Goal: Find specific page/section: Find specific page/section

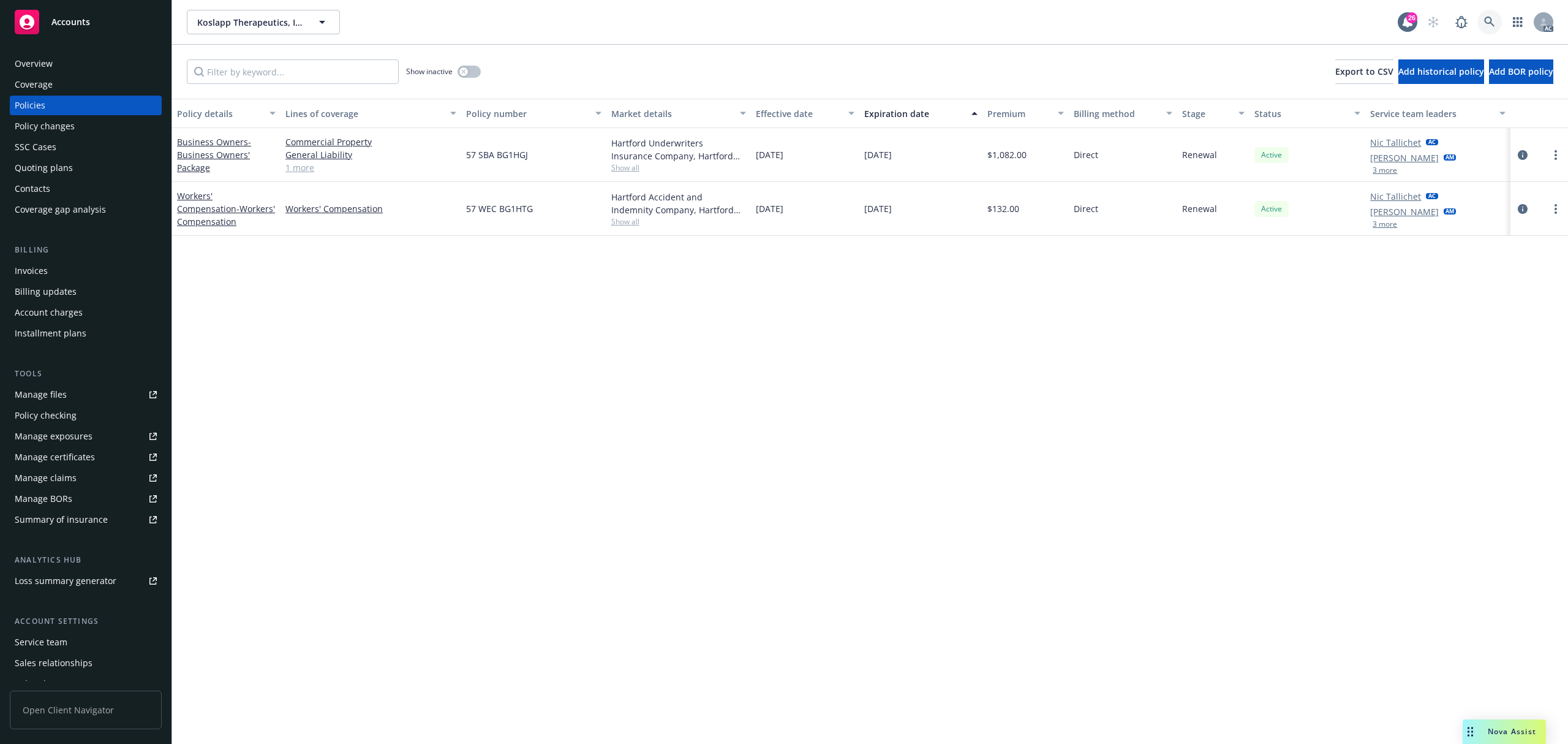
click at [1486, 21] on icon at bounding box center [1489, 22] width 11 height 11
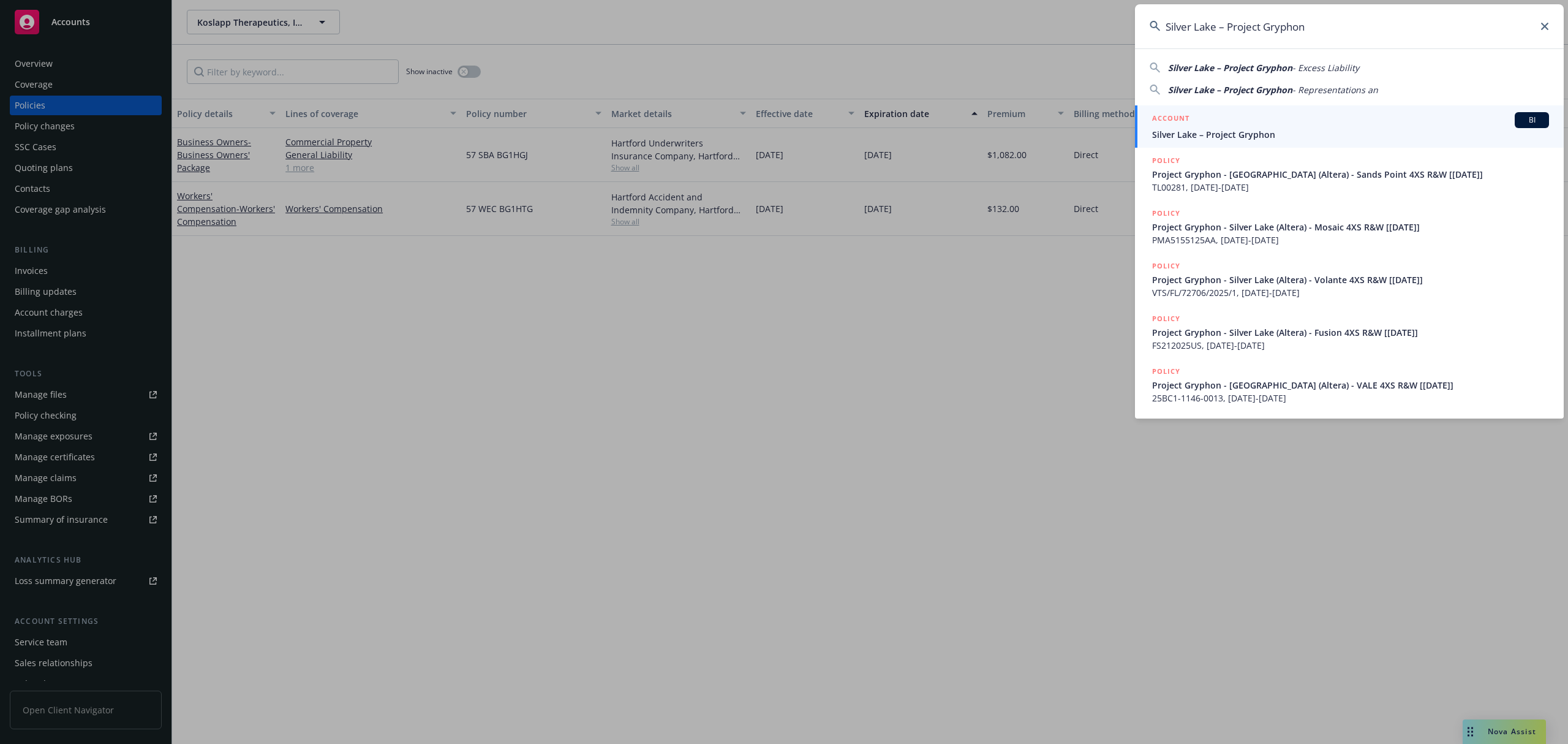
type input "Silver Lake – Project Gryphon"
click at [1293, 128] on span "Silver Lake – Project Gryphon" at bounding box center [1351, 135] width 397 height 13
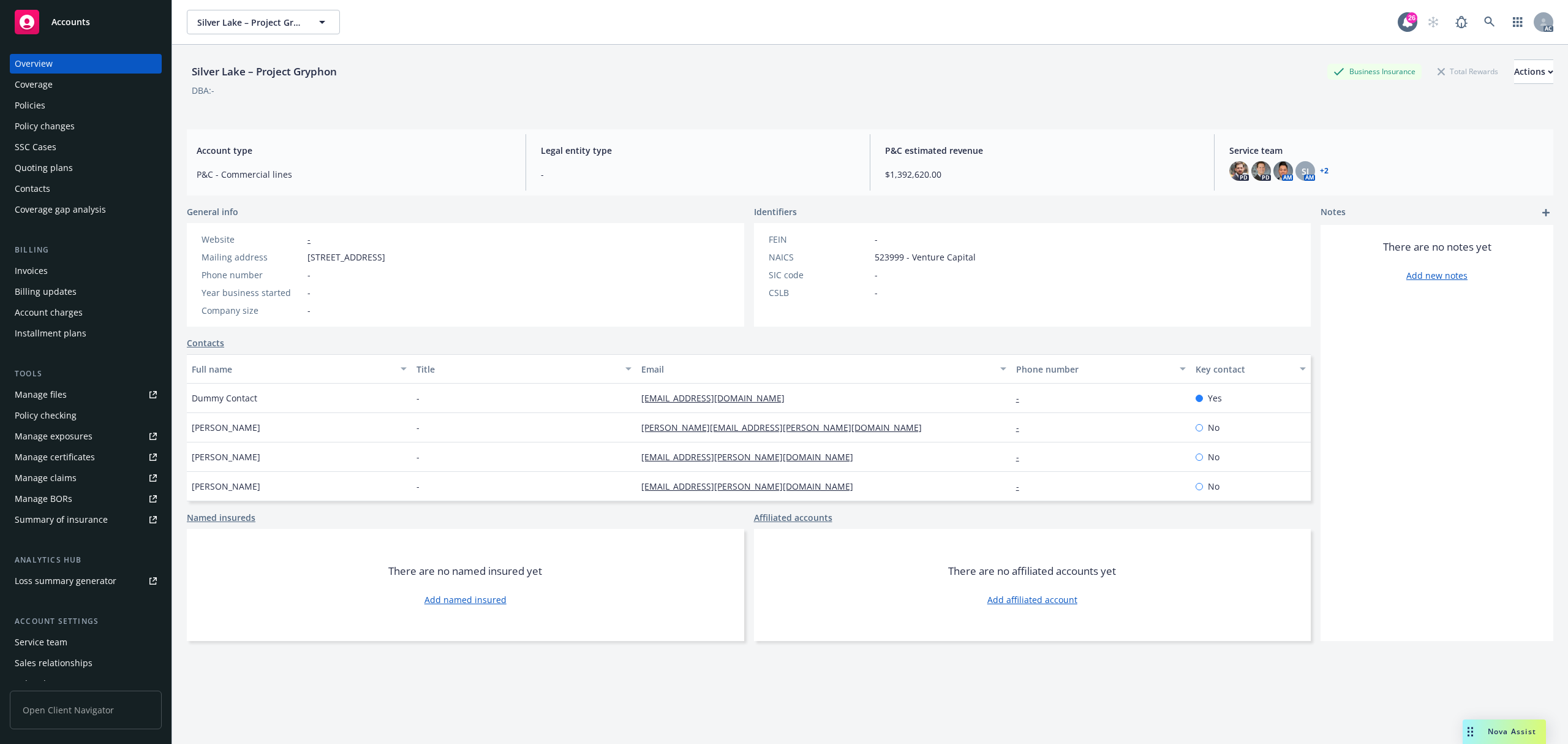
click at [63, 108] on div "Policies" at bounding box center [86, 105] width 142 height 20
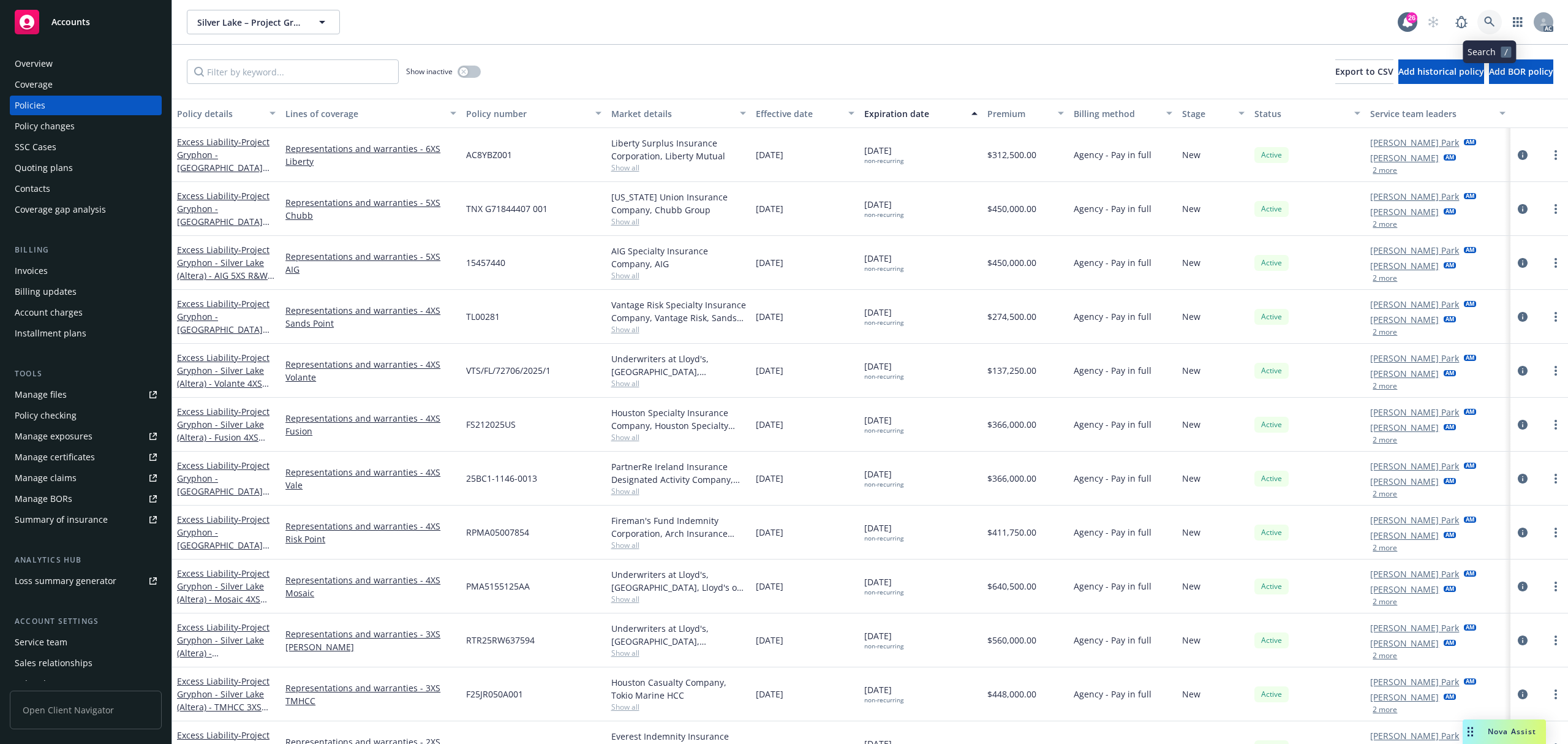
click at [1483, 28] on link at bounding box center [1490, 22] width 24 height 24
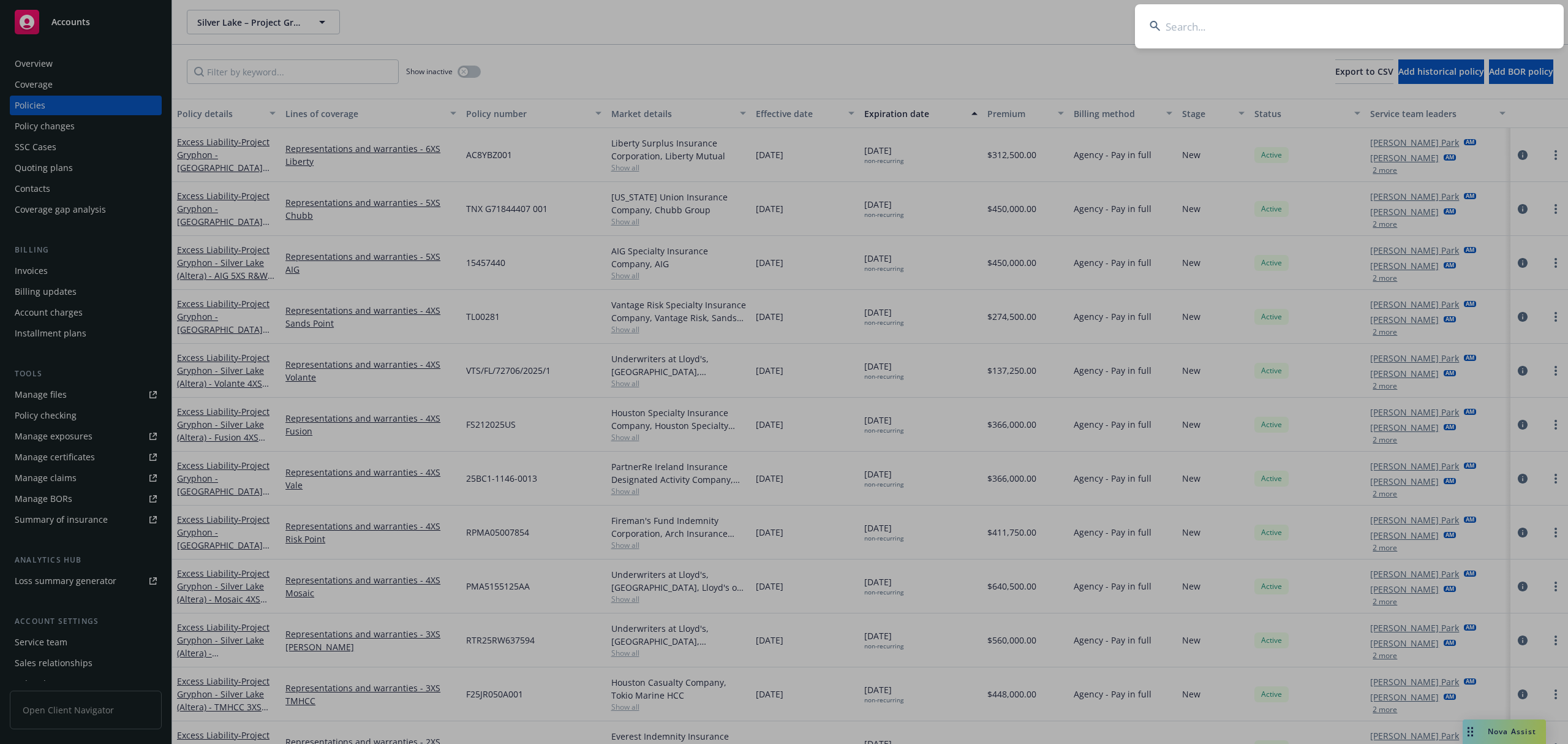
click at [1412, 27] on input at bounding box center [1349, 26] width 429 height 44
paste input "8b3d4687-f368-4a17-b83e-6d86250d157c"
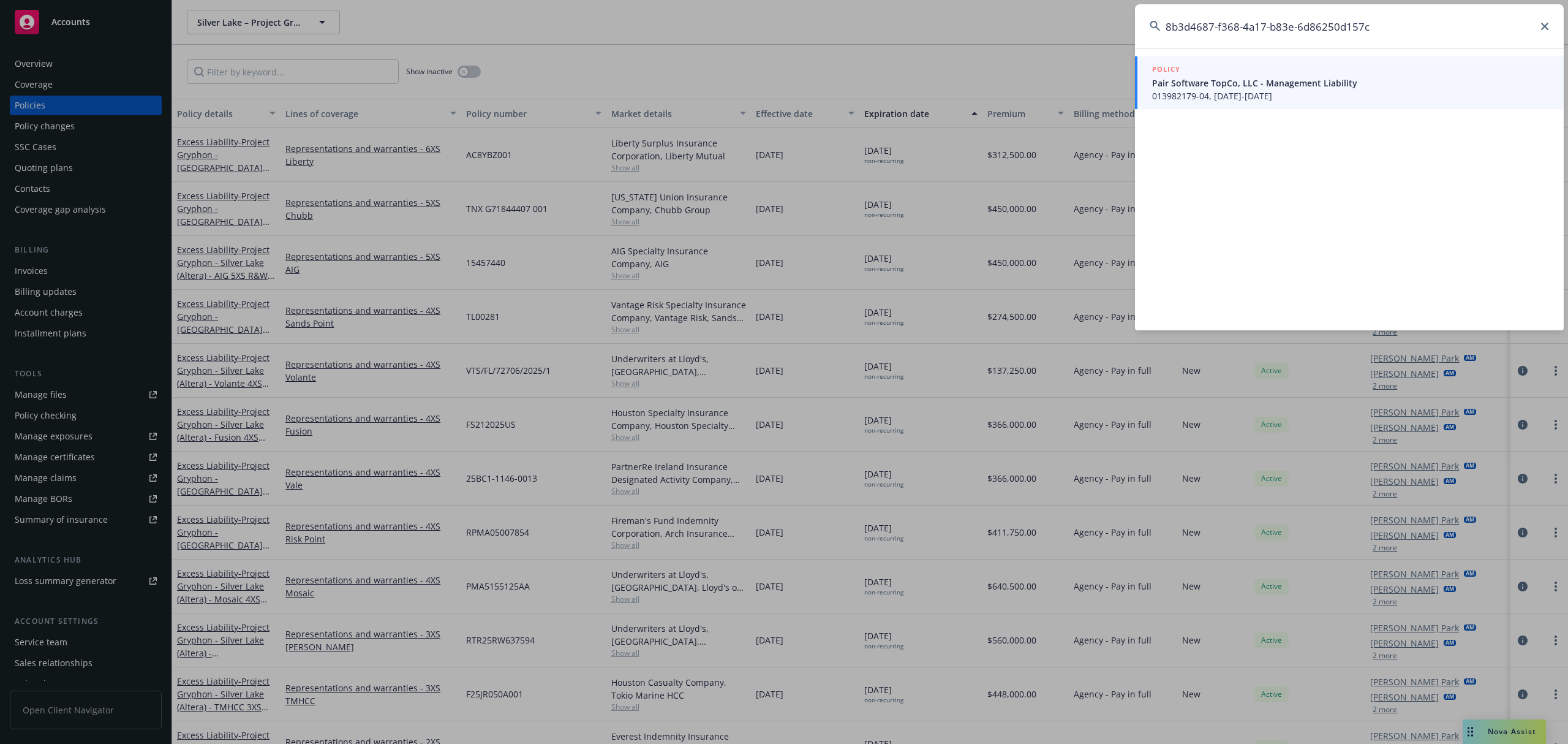
type input "8b3d4687-f368-4a17-b83e-6d86250d157c"
click at [1293, 78] on span "Pair Software TopCo, LLC - Management Liability" at bounding box center [1351, 83] width 397 height 13
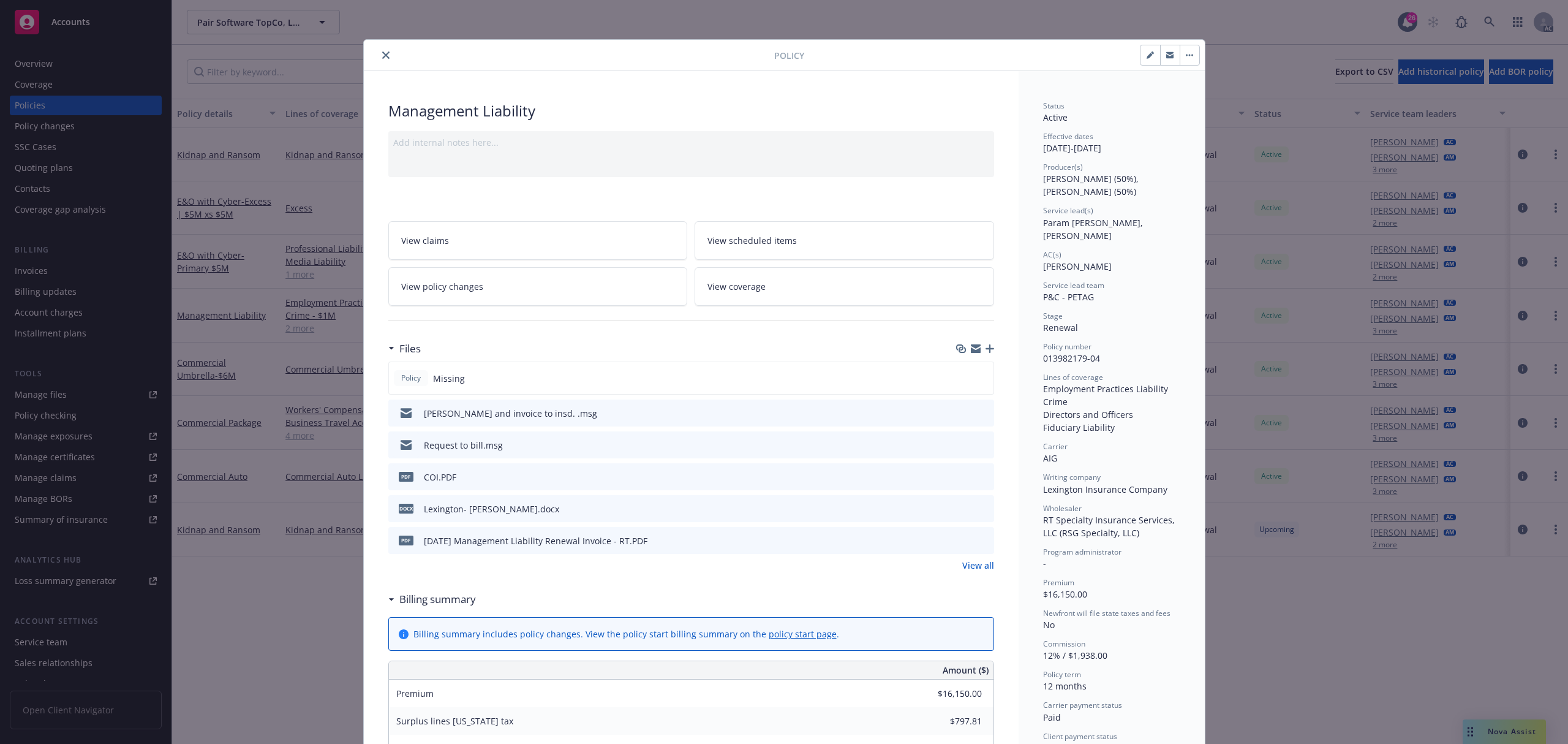
click at [382, 54] on icon "close" at bounding box center [386, 54] width 7 height 7
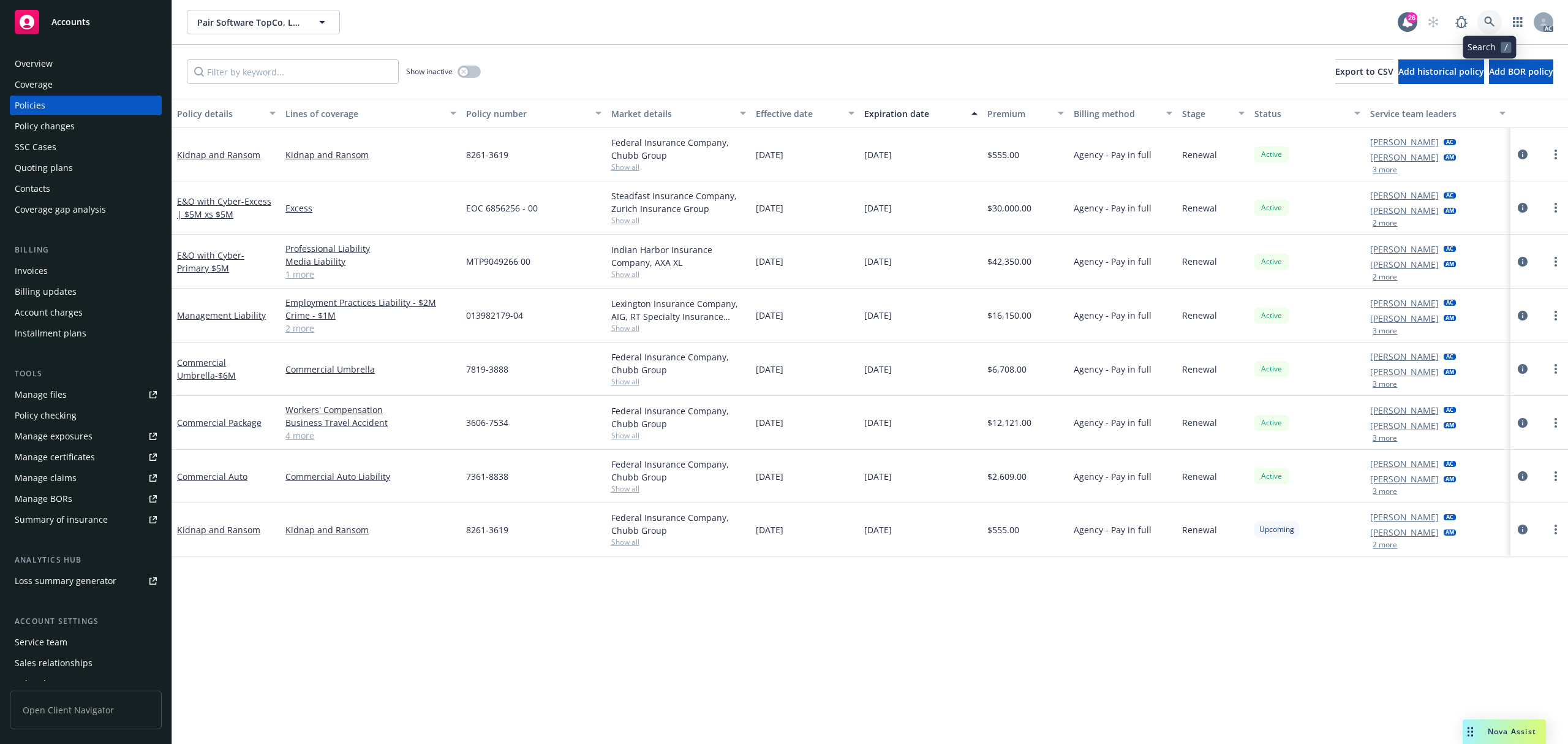
click at [1480, 21] on link at bounding box center [1490, 22] width 24 height 24
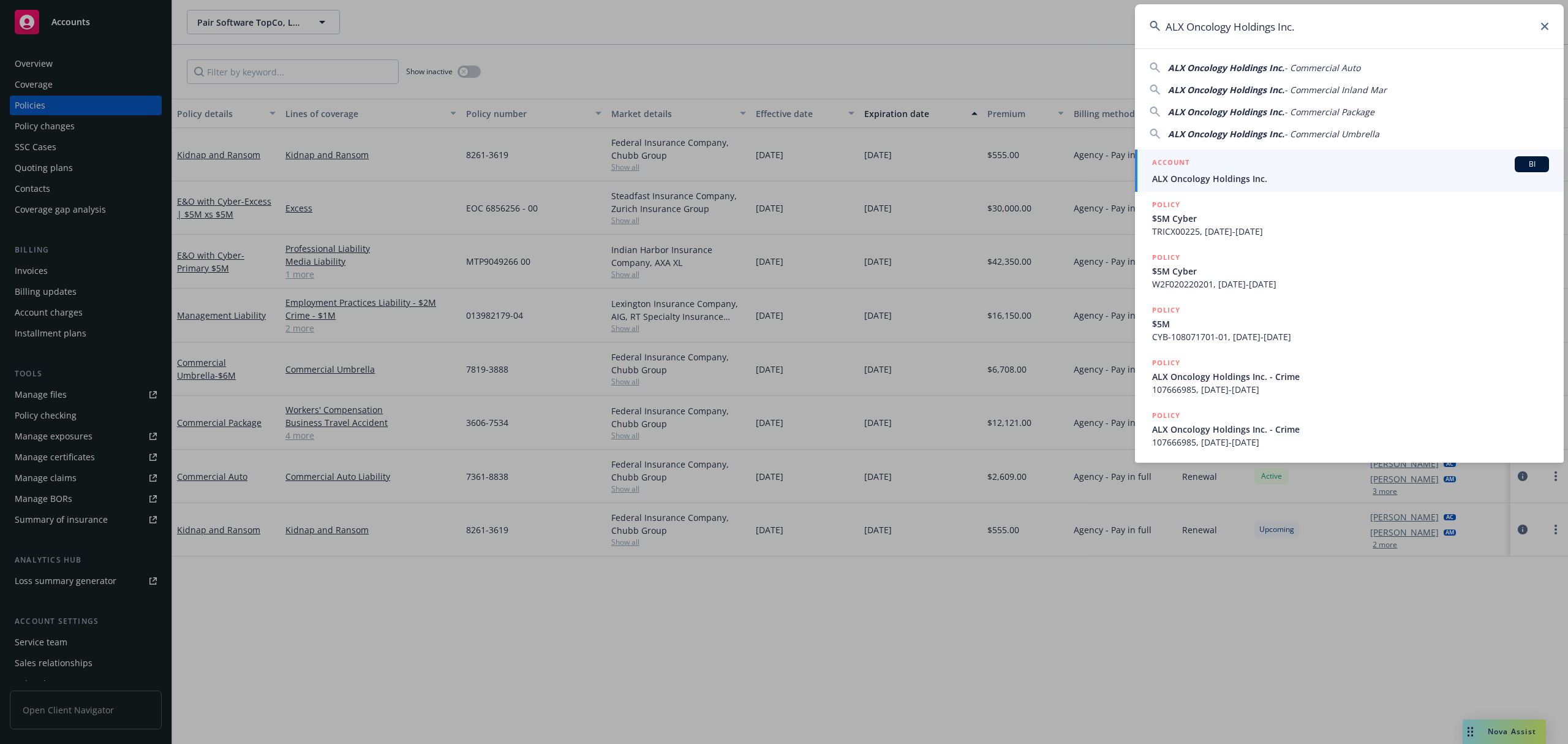
type input "ALX Oncology Holdings Inc."
click at [1230, 167] on div "ACCOUNT BI" at bounding box center [1351, 164] width 397 height 16
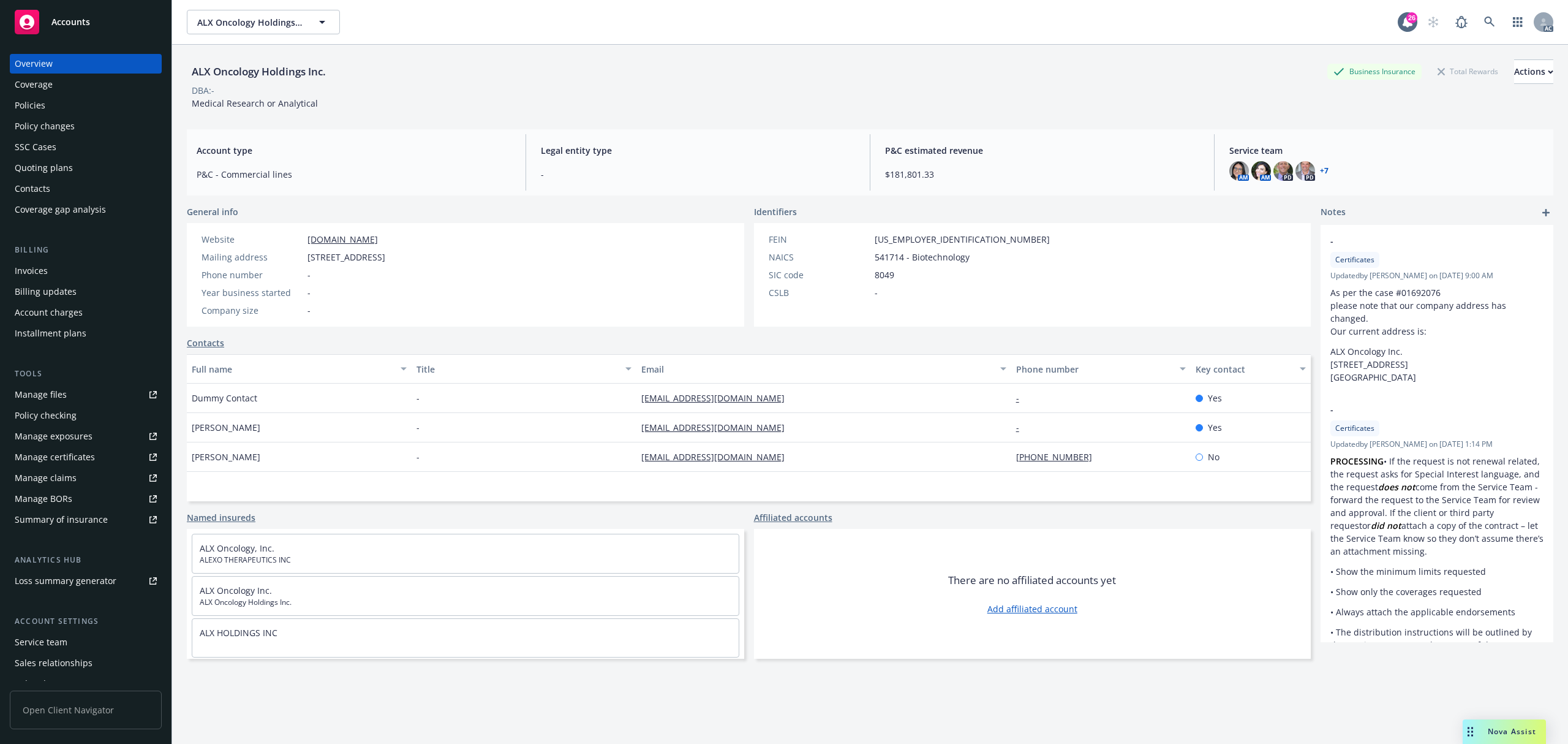
click at [87, 315] on div "Account charges" at bounding box center [86, 312] width 142 height 20
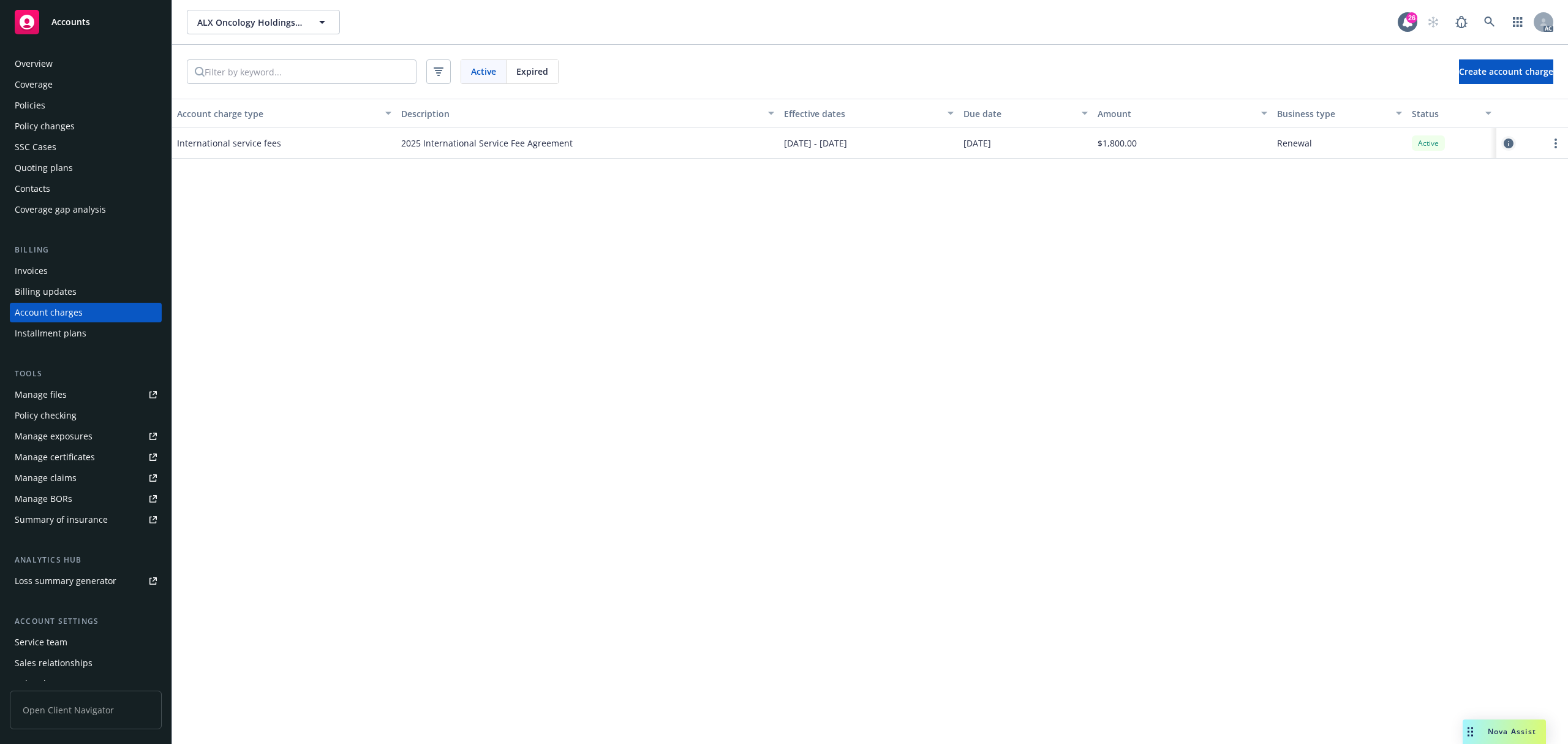
click at [1507, 143] on icon "circleInformation" at bounding box center [1508, 143] width 10 height 10
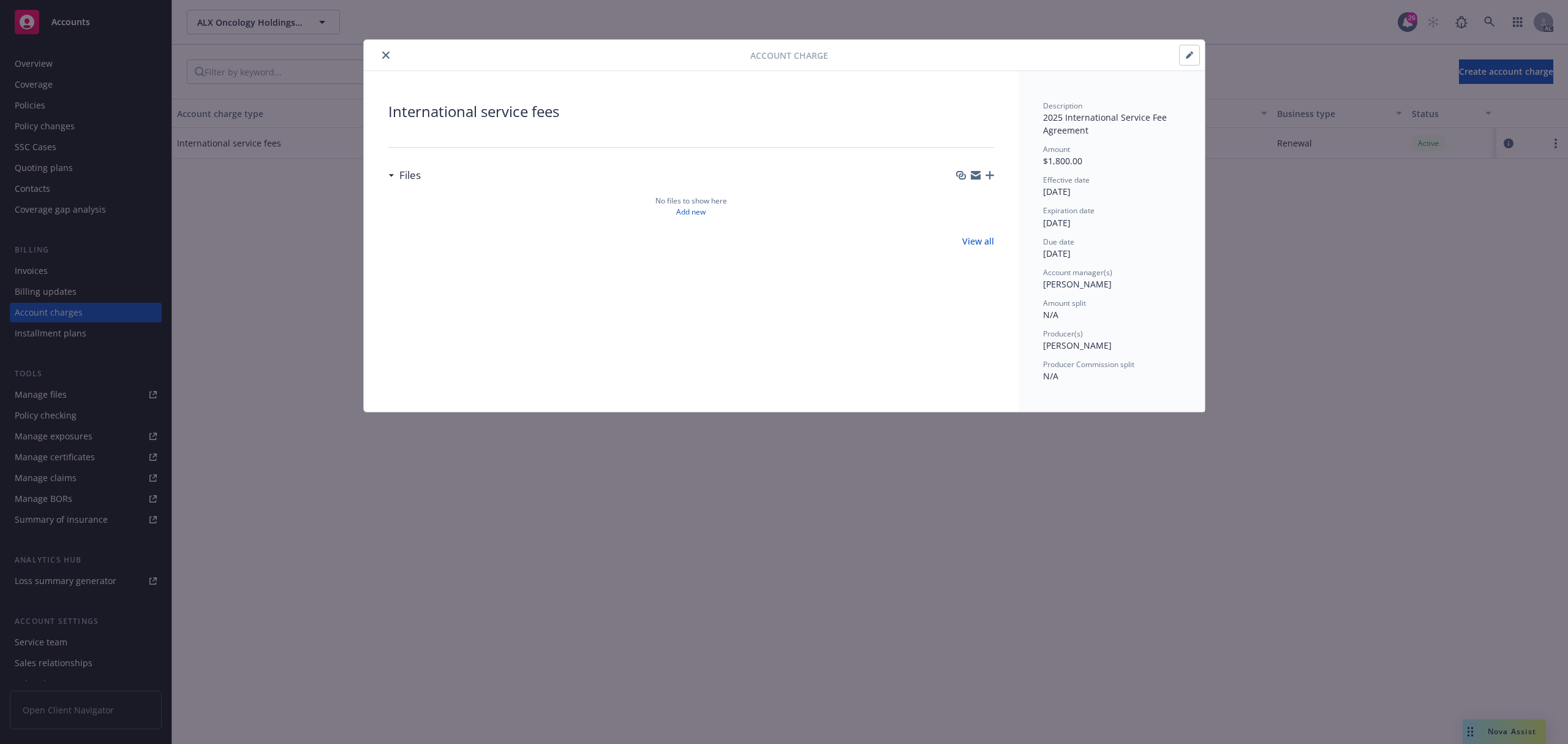
click at [1193, 58] on button "button" at bounding box center [1189, 55] width 20 height 20
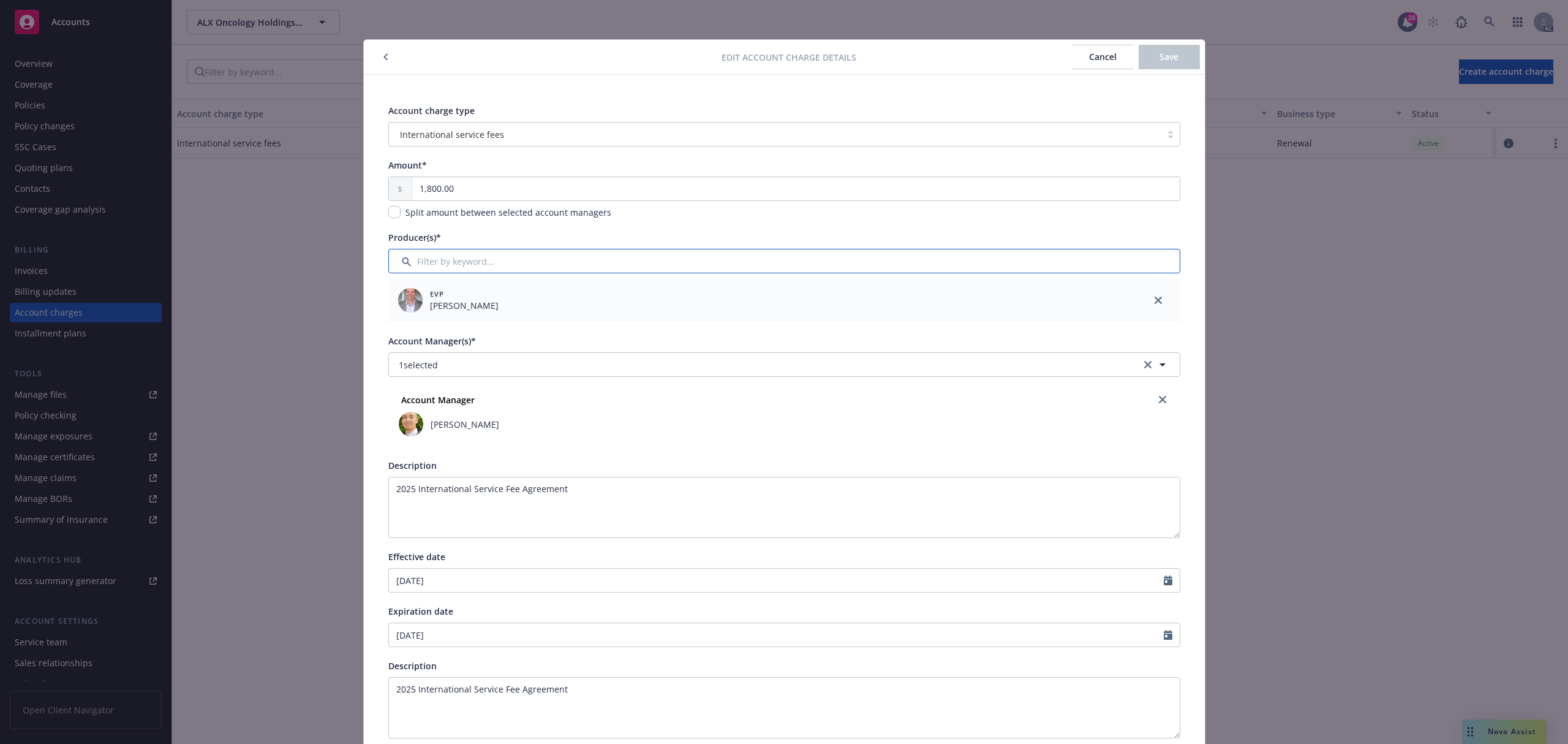
click at [530, 262] on input "Filter by keyword..." at bounding box center [784, 261] width 792 height 24
type input "[PERSON_NAME]"
click at [400, 325] on input "checkbox" at bounding box center [405, 324] width 12 height 12
checkbox input "true"
click at [1129, 363] on span "Confirm selection" at bounding box center [1133, 363] width 74 height 12
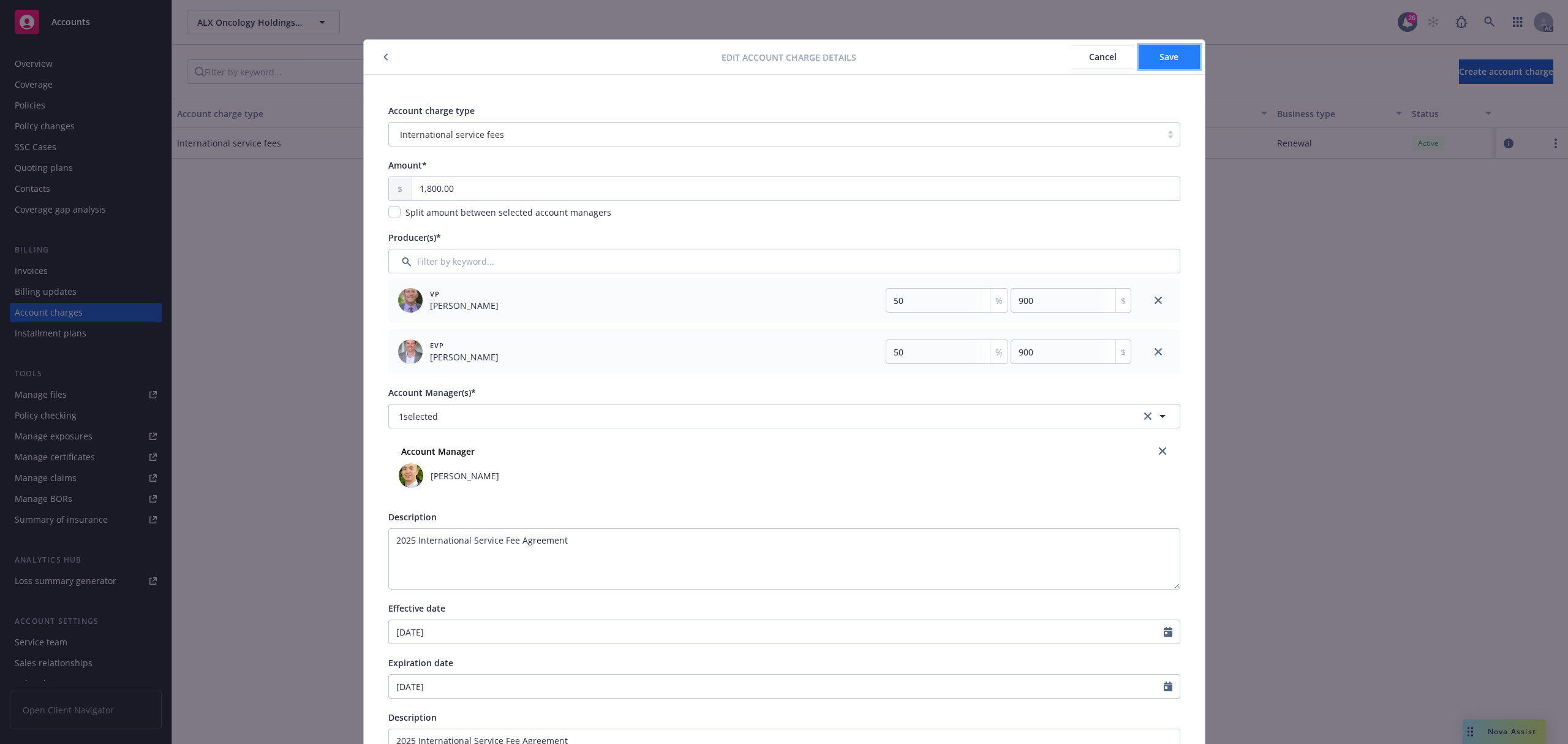
click at [1164, 57] on span "Save" at bounding box center [1170, 56] width 19 height 12
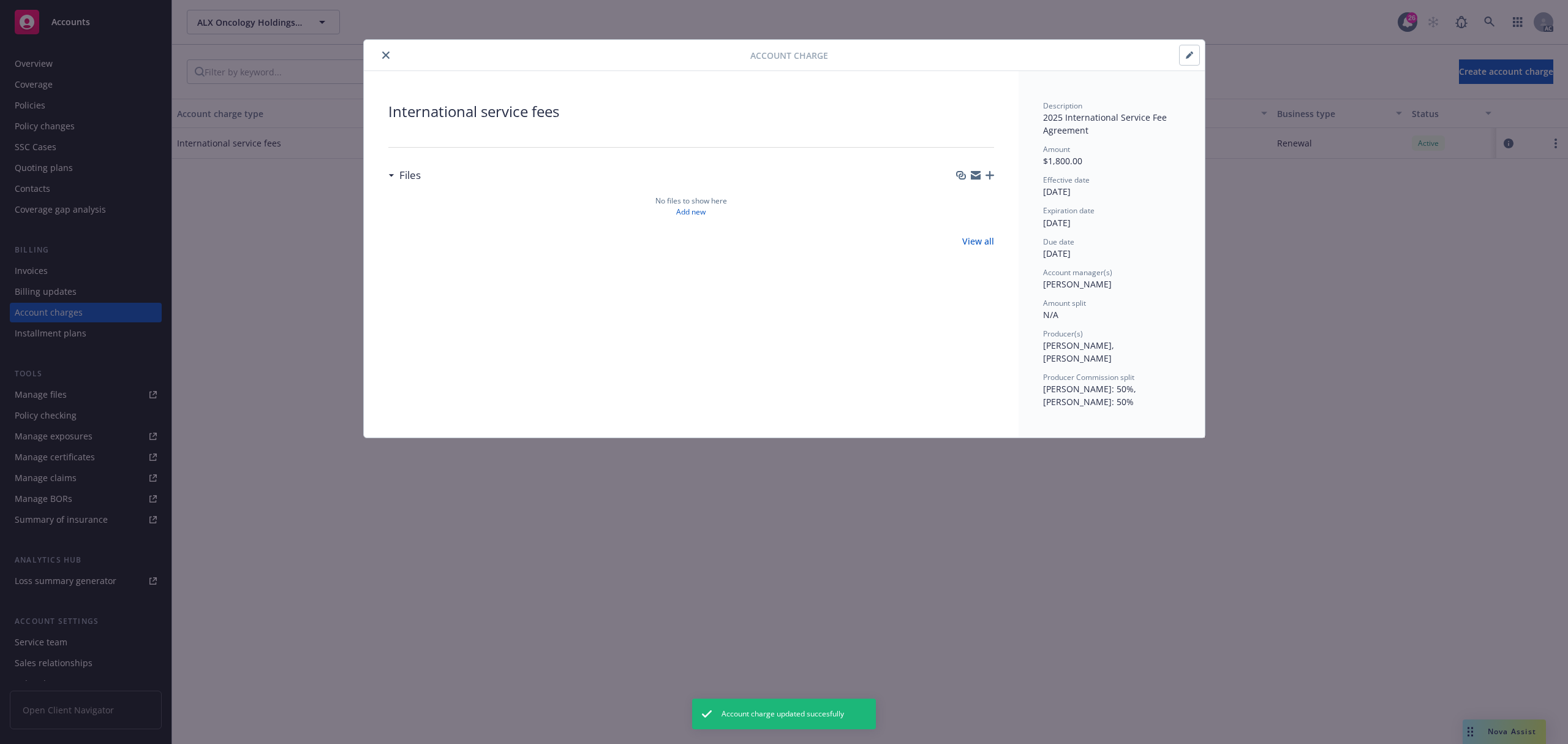
click at [386, 53] on icon "close" at bounding box center [386, 54] width 7 height 7
